Goal: Information Seeking & Learning: Learn about a topic

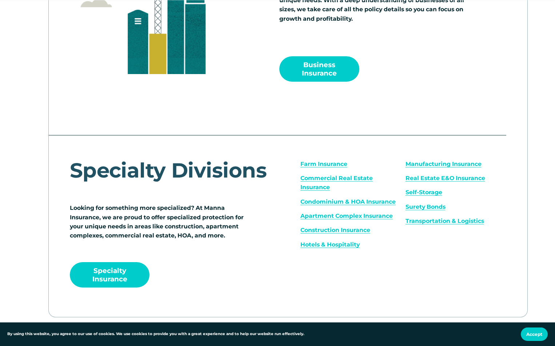
scroll to position [909, 0]
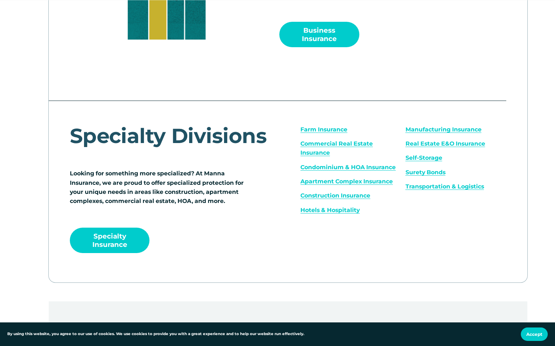
click at [435, 190] on link "Transportation & Logistics" at bounding box center [444, 186] width 78 height 7
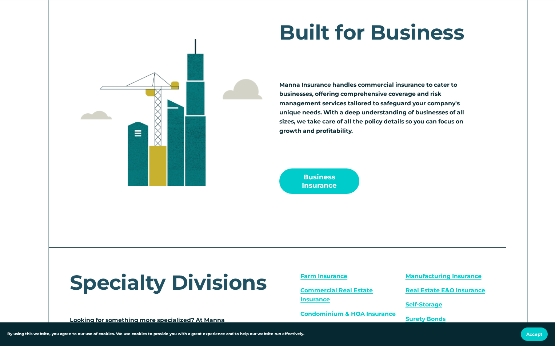
scroll to position [618, 0]
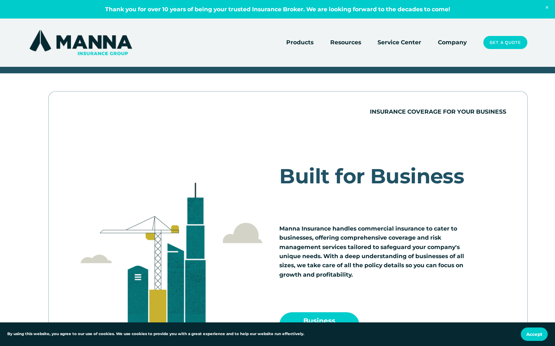
click at [450, 44] on link "Company" at bounding box center [452, 42] width 29 height 10
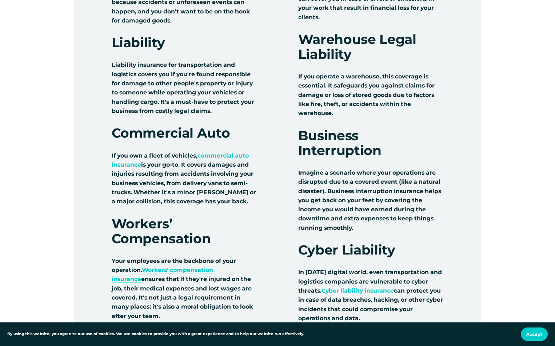
scroll to position [872, 0]
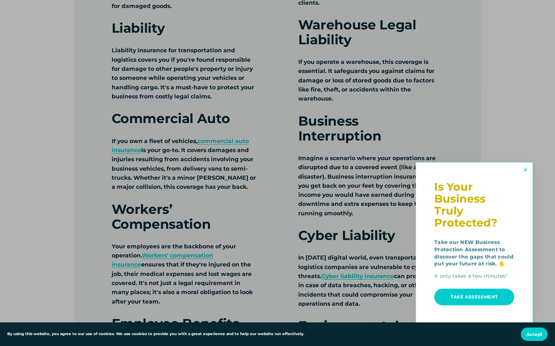
click at [524, 169] on link "Close" at bounding box center [525, 170] width 12 height 12
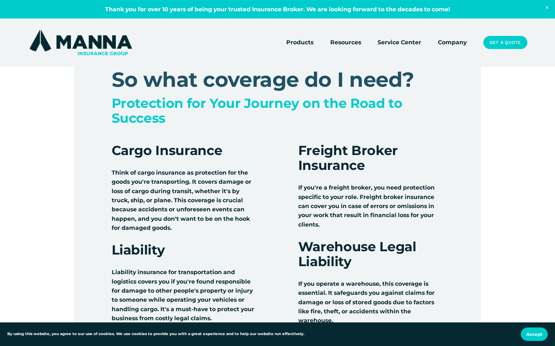
scroll to position [618, 0]
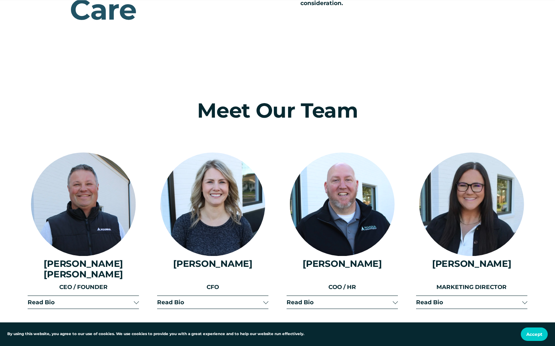
scroll to position [836, 0]
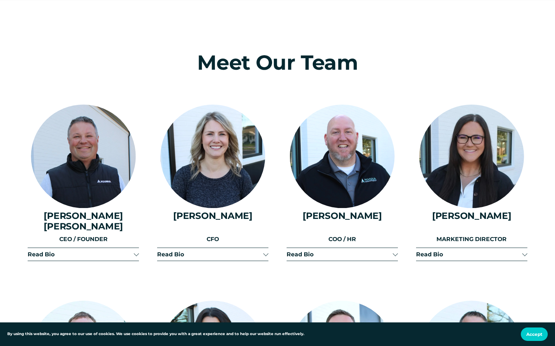
click at [48, 251] on span "Read Bio" at bounding box center [81, 254] width 106 height 7
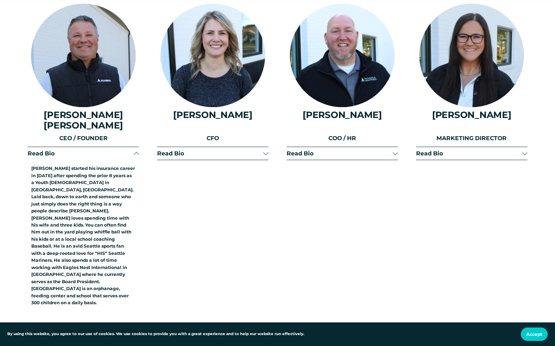
scroll to position [945, 0]
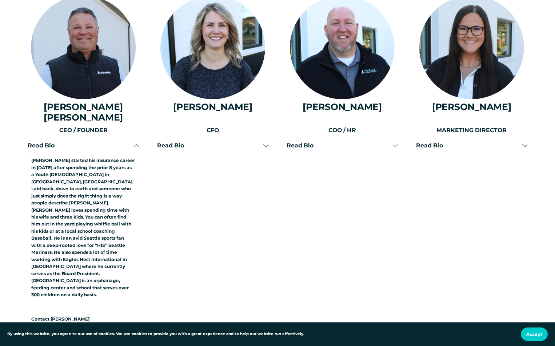
click at [137, 144] on div at bounding box center [136, 146] width 5 height 5
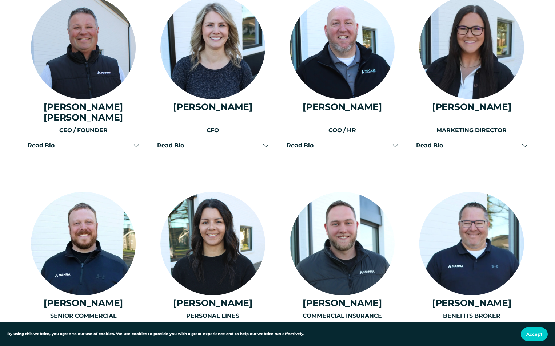
click at [266, 142] on div at bounding box center [265, 144] width 5 height 5
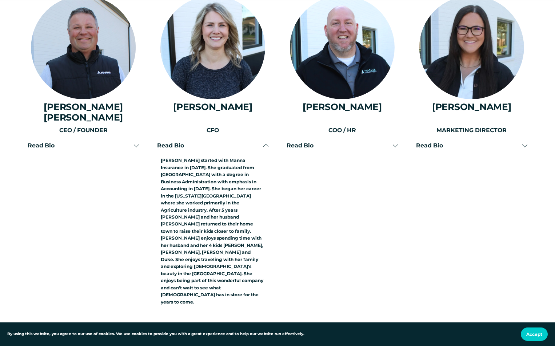
click at [264, 143] on div at bounding box center [265, 145] width 5 height 5
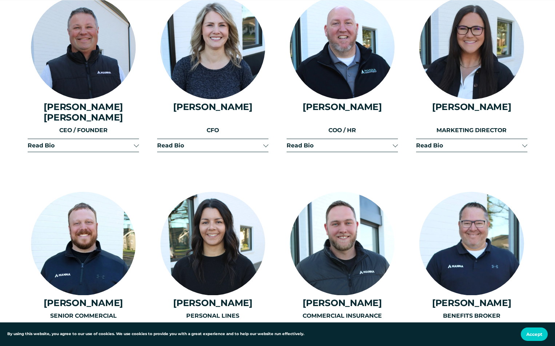
click at [395, 142] on div at bounding box center [394, 144] width 5 height 5
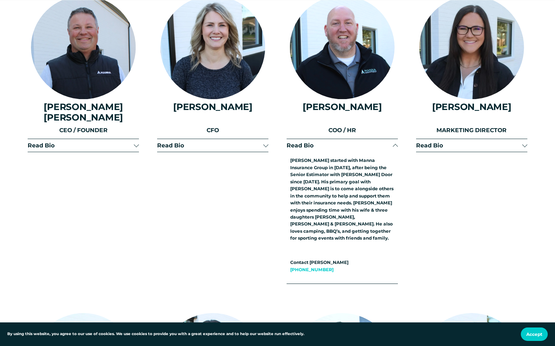
click at [394, 144] on div at bounding box center [394, 146] width 5 height 5
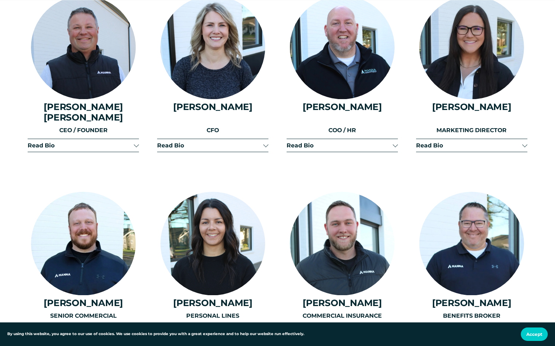
click at [523, 142] on div at bounding box center [524, 144] width 5 height 5
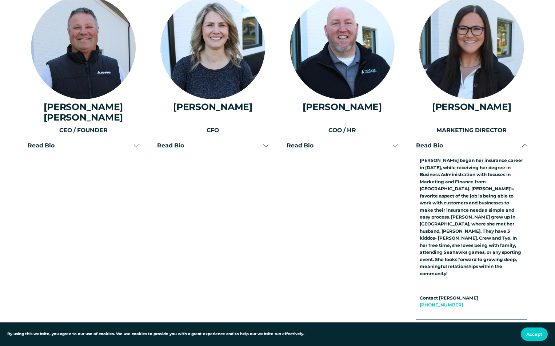
click at [525, 144] on div at bounding box center [524, 146] width 5 height 5
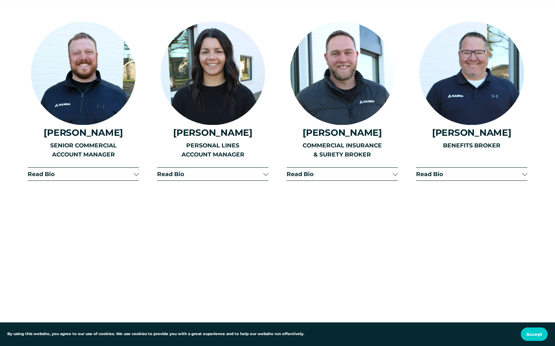
scroll to position [1127, 0]
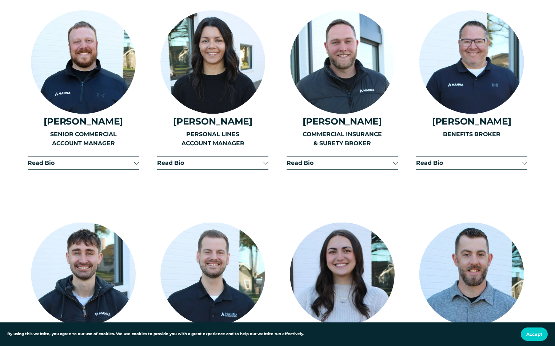
click at [134, 160] on div at bounding box center [136, 162] width 5 height 5
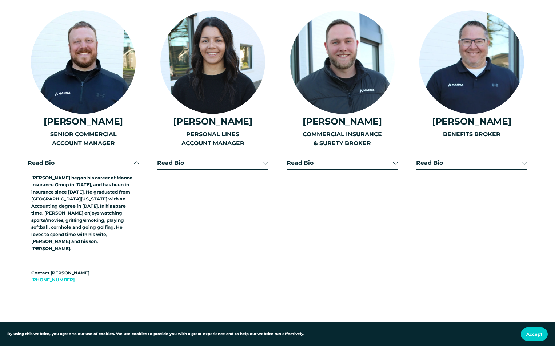
click at [137, 161] on div at bounding box center [136, 163] width 5 height 5
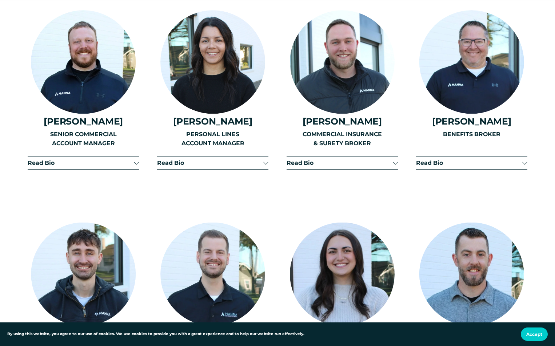
click at [265, 160] on div at bounding box center [265, 162] width 5 height 5
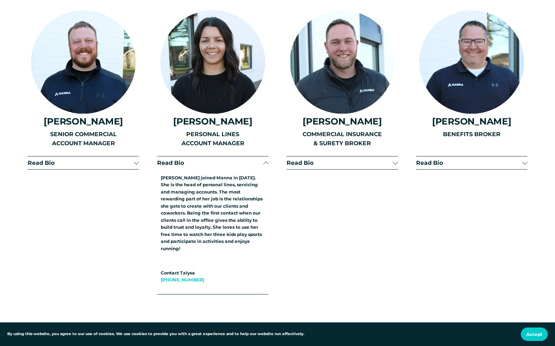
click at [265, 161] on div at bounding box center [265, 163] width 5 height 5
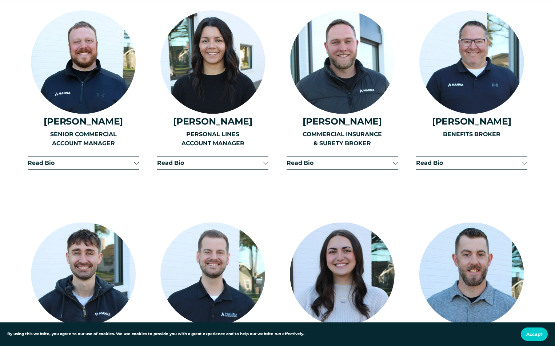
click at [394, 160] on div at bounding box center [394, 162] width 5 height 5
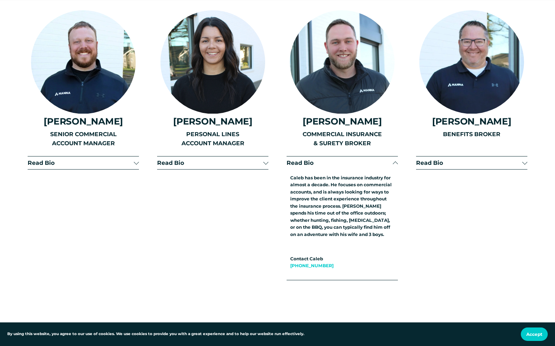
click at [396, 161] on div at bounding box center [394, 163] width 5 height 5
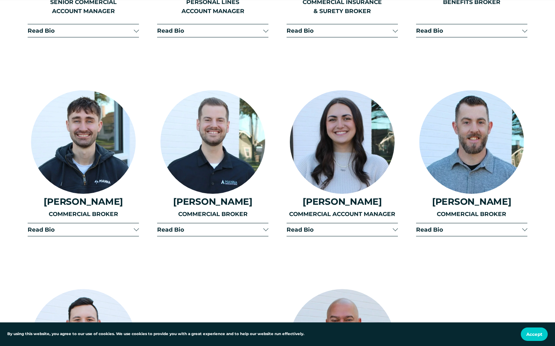
scroll to position [1272, 0]
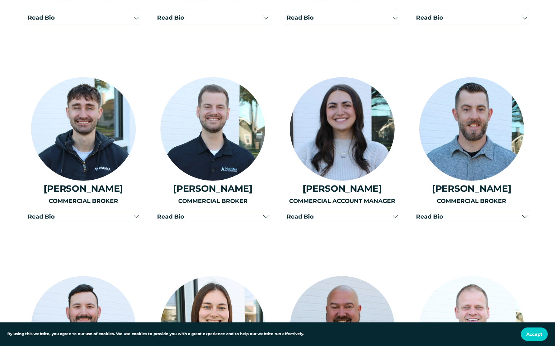
click at [525, 214] on div at bounding box center [524, 215] width 5 height 5
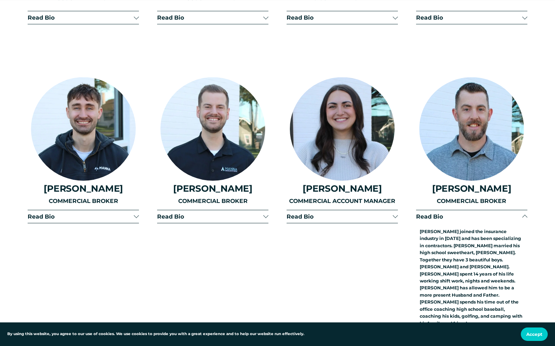
click at [525, 215] on div at bounding box center [524, 217] width 5 height 5
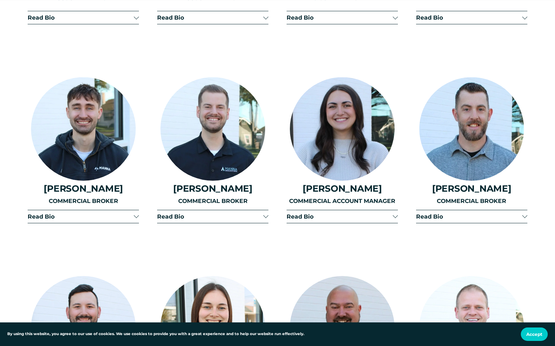
click at [392, 214] on button "Read Bio" at bounding box center [341, 216] width 111 height 13
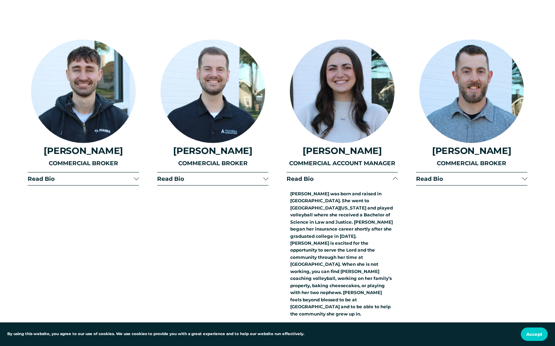
scroll to position [1345, 0]
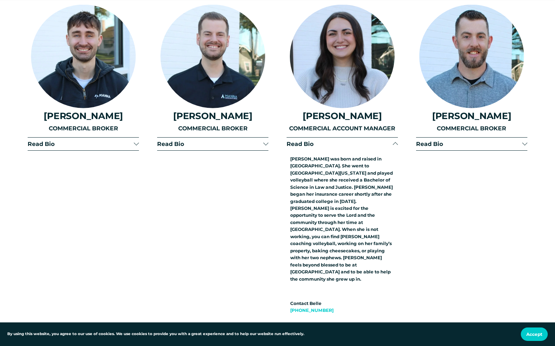
click at [393, 142] on div at bounding box center [394, 144] width 5 height 5
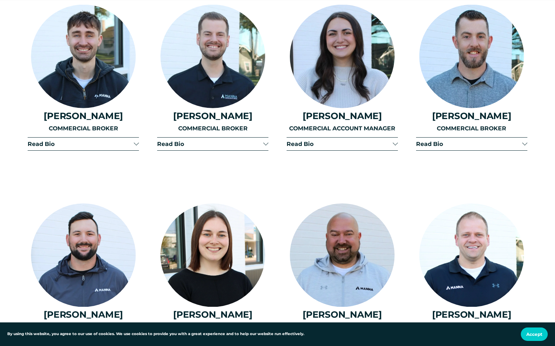
click at [264, 141] on div at bounding box center [265, 143] width 5 height 5
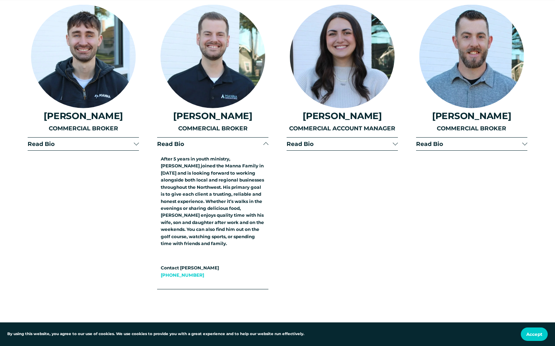
click at [266, 142] on div at bounding box center [265, 144] width 5 height 5
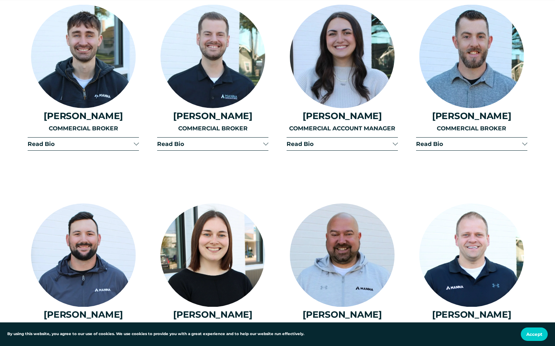
click at [136, 143] on div at bounding box center [136, 143] width 5 height 5
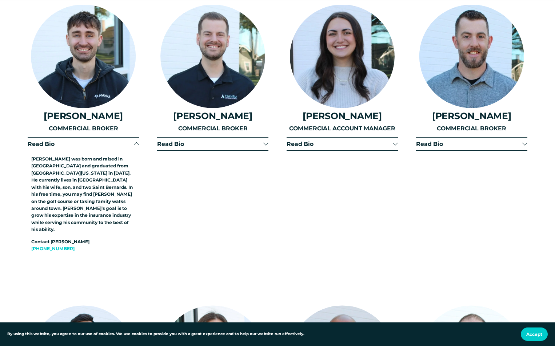
click at [137, 142] on div at bounding box center [136, 144] width 5 height 5
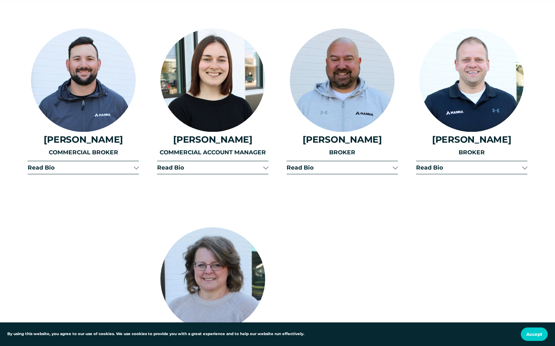
scroll to position [1526, 0]
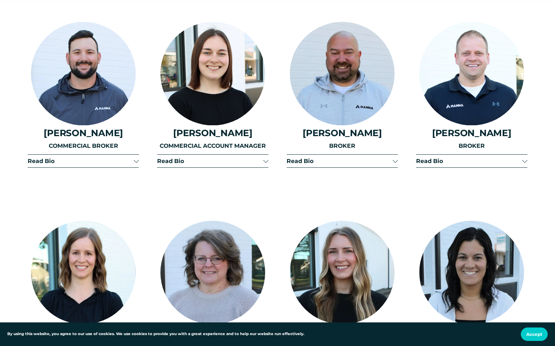
click at [134, 160] on div at bounding box center [136, 161] width 5 height 5
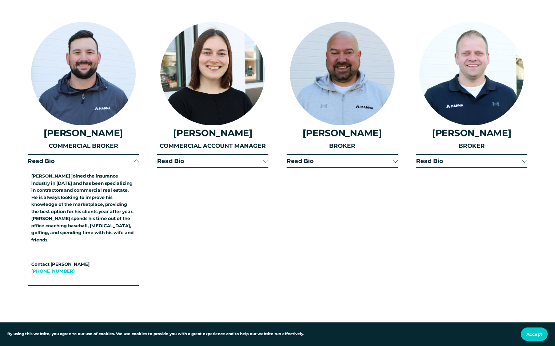
click at [134, 160] on div at bounding box center [136, 162] width 5 height 5
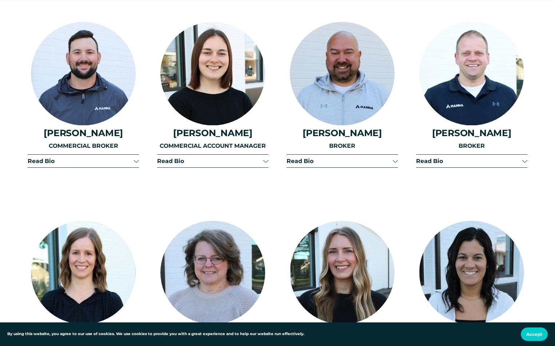
click at [394, 162] on div at bounding box center [394, 161] width 5 height 5
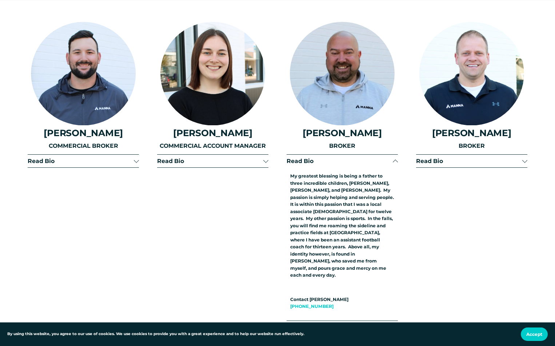
click at [394, 162] on div at bounding box center [394, 162] width 5 height 5
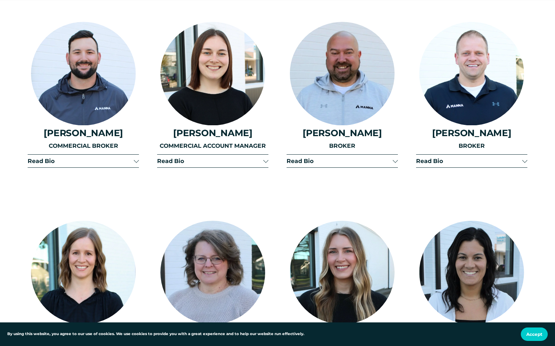
click at [524, 160] on div at bounding box center [524, 160] width 5 height 5
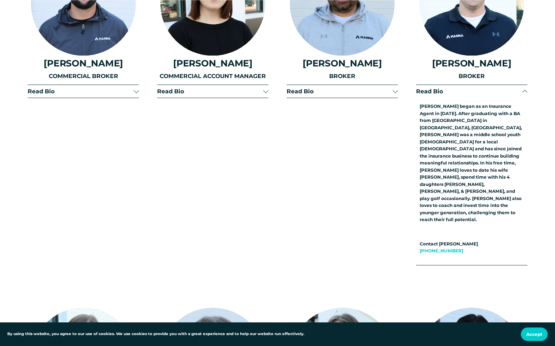
scroll to position [1599, 0]
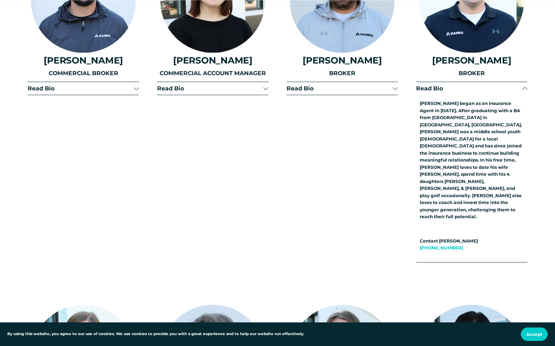
click at [523, 86] on div at bounding box center [524, 88] width 5 height 5
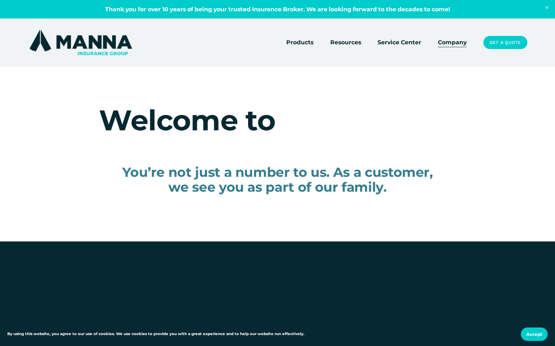
scroll to position [0, 0]
